Goal: Book appointment/travel/reservation

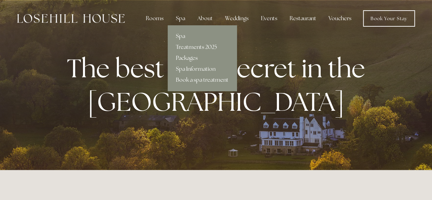
click at [183, 18] on div "Spa" at bounding box center [180, 19] width 20 height 14
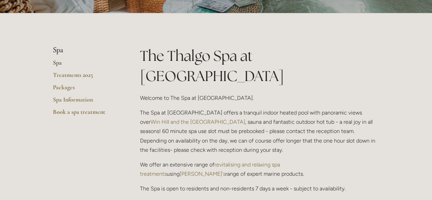
scroll to position [118, 0]
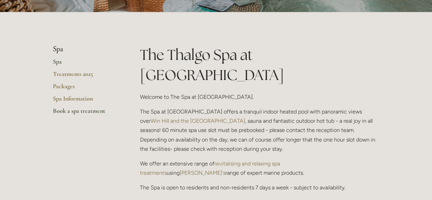
click at [74, 112] on link "Book a spa treatment" at bounding box center [85, 113] width 65 height 12
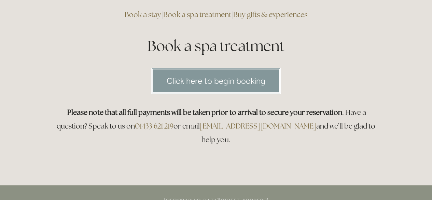
scroll to position [57, 0]
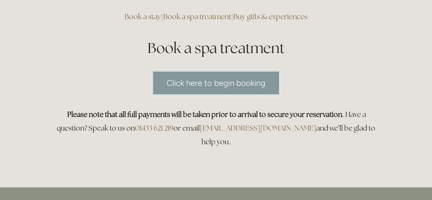
click at [212, 86] on link "Click here to begin booking" at bounding box center [215, 83] width 129 height 26
click at [190, 81] on link "Click here to begin booking" at bounding box center [215, 83] width 129 height 26
click at [192, 79] on link "Click here to begin booking" at bounding box center [215, 83] width 129 height 26
click at [210, 82] on link "Click here to begin booking" at bounding box center [215, 83] width 129 height 26
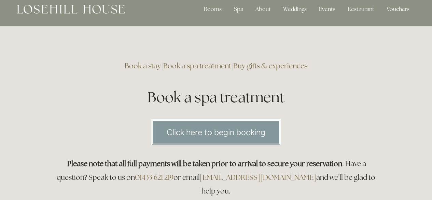
scroll to position [0, 0]
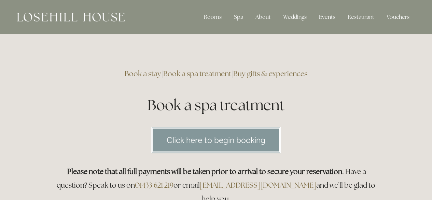
click at [114, 16] on img at bounding box center [70, 17] width 107 height 9
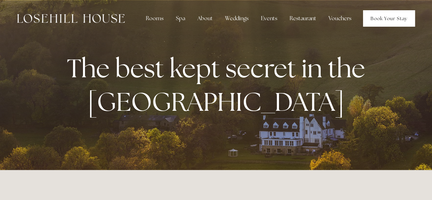
click at [407, 22] on link "Book Your Stay" at bounding box center [389, 18] width 52 height 16
